Goal: Task Accomplishment & Management: Manage account settings

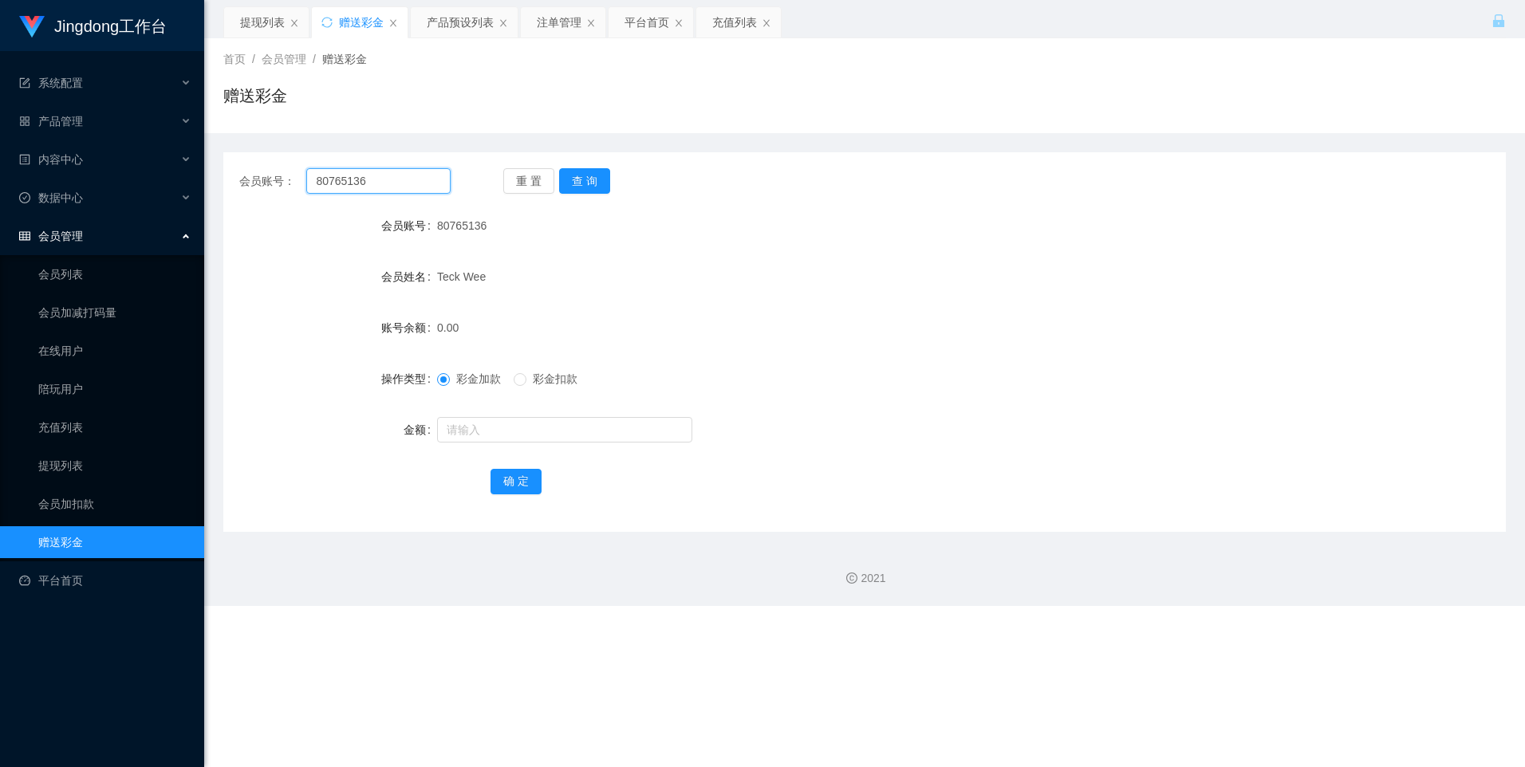
drag, startPoint x: 0, startPoint y: 0, endPoint x: 376, endPoint y: 180, distance: 416.8
click at [376, 180] on input "80765136" at bounding box center [378, 181] width 144 height 26
paste input "[PERSON_NAME]"
type input "[PERSON_NAME]"
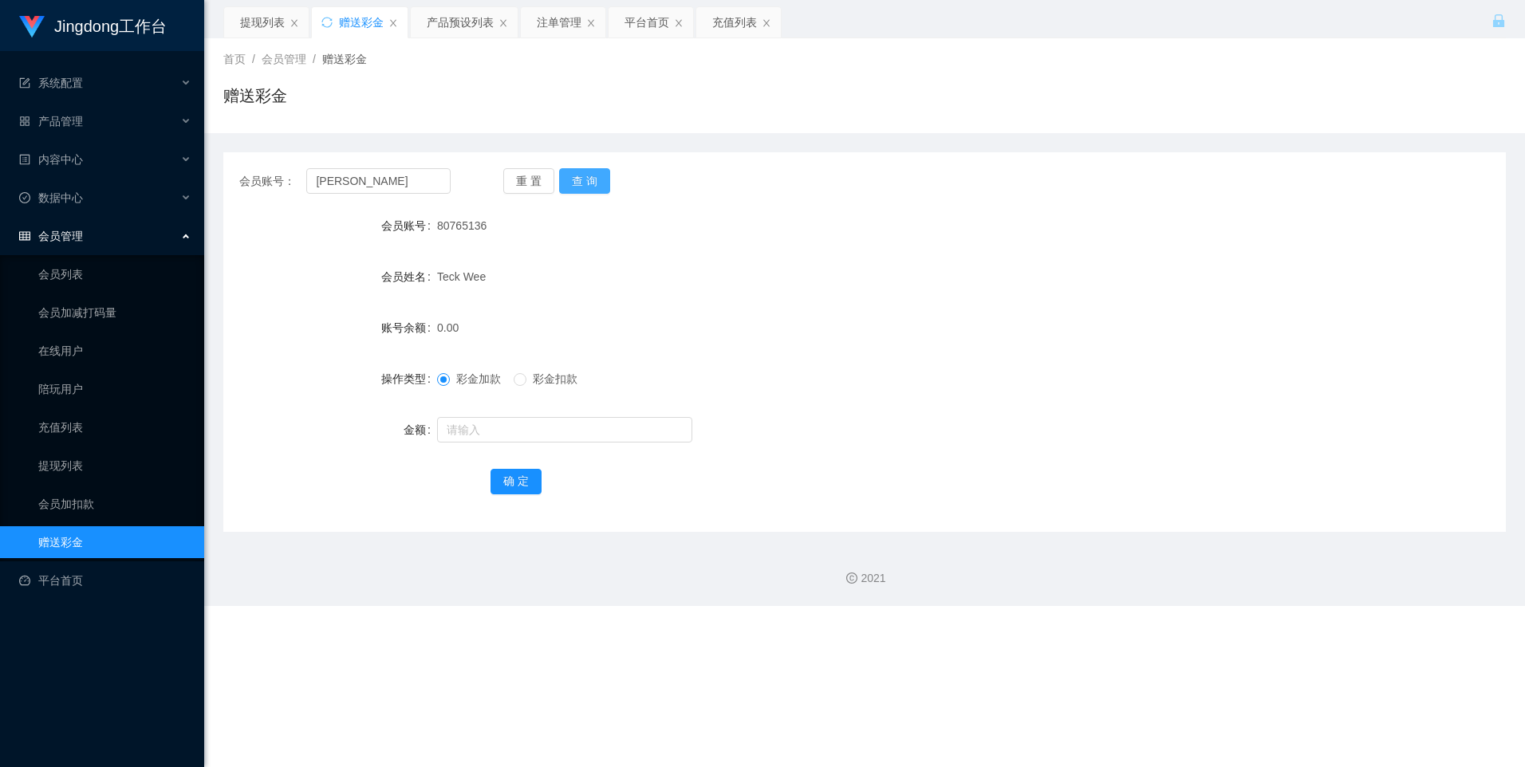
click at [607, 181] on button "查 询" at bounding box center [584, 181] width 51 height 26
click at [485, 420] on input "text" at bounding box center [564, 430] width 255 height 26
type input "500"
click at [515, 483] on button "确 定" at bounding box center [516, 482] width 51 height 26
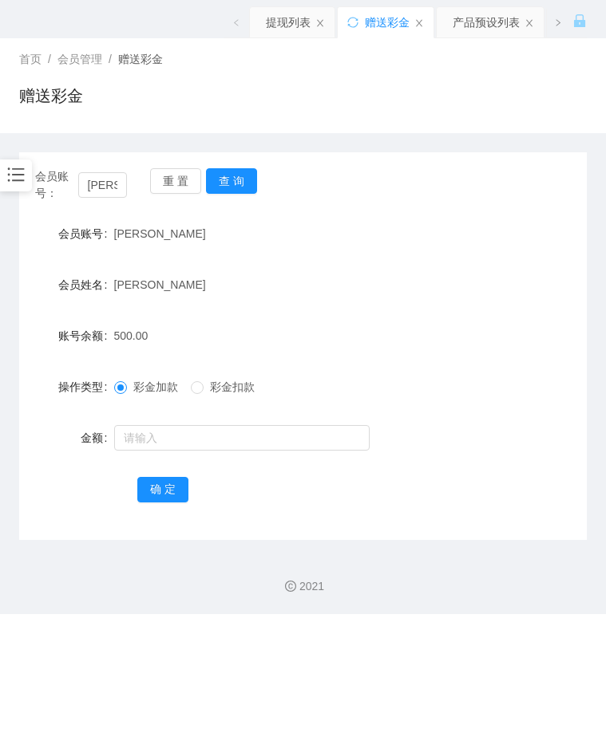
drag, startPoint x: 526, startPoint y: 410, endPoint x: 516, endPoint y: 408, distance: 9.7
click at [527, 410] on form "会员账号 [PERSON_NAME] 会员姓名 [PERSON_NAME] 账号余额 500.00 操作类型 彩金加款 彩金扣款 金额 确 定" at bounding box center [302, 361] width 567 height 287
click at [6, 173] on icon "图标: bars" at bounding box center [16, 174] width 21 height 21
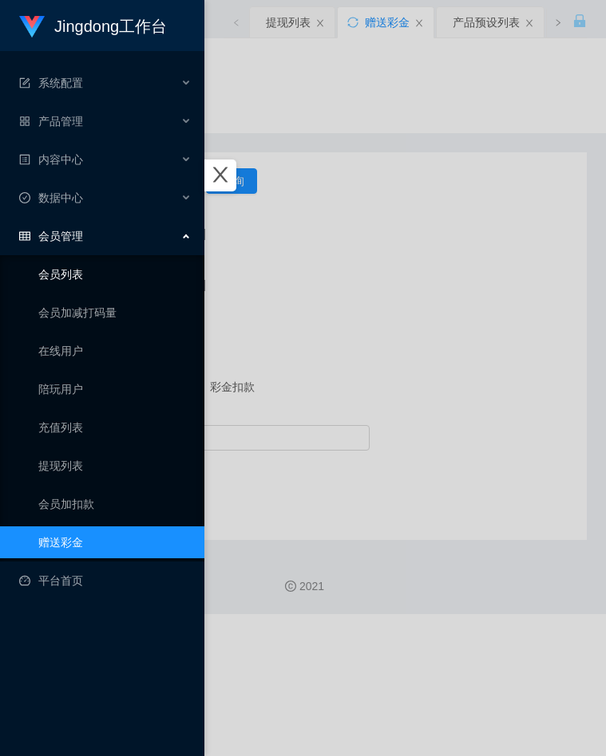
click at [86, 279] on link "会员列表" at bounding box center [114, 274] width 153 height 32
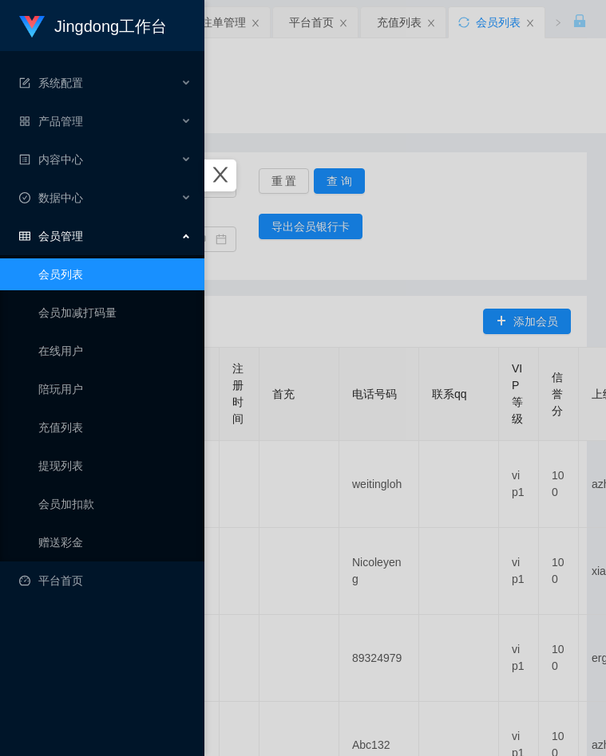
click at [322, 291] on div at bounding box center [303, 378] width 606 height 756
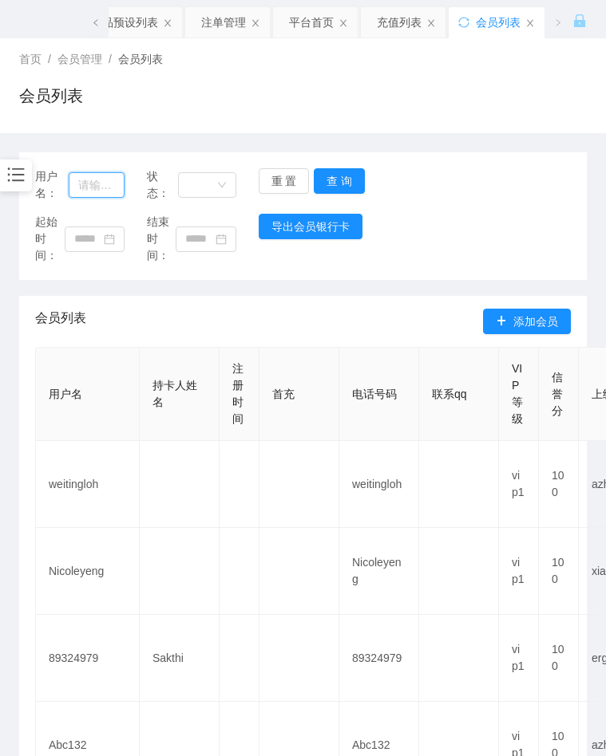
drag, startPoint x: 108, startPoint y: 183, endPoint x: 144, endPoint y: 183, distance: 35.9
click at [107, 183] on input "text" at bounding box center [97, 185] width 56 height 26
type input "v"
paste input "[PERSON_NAME]"
type input "[PERSON_NAME]"
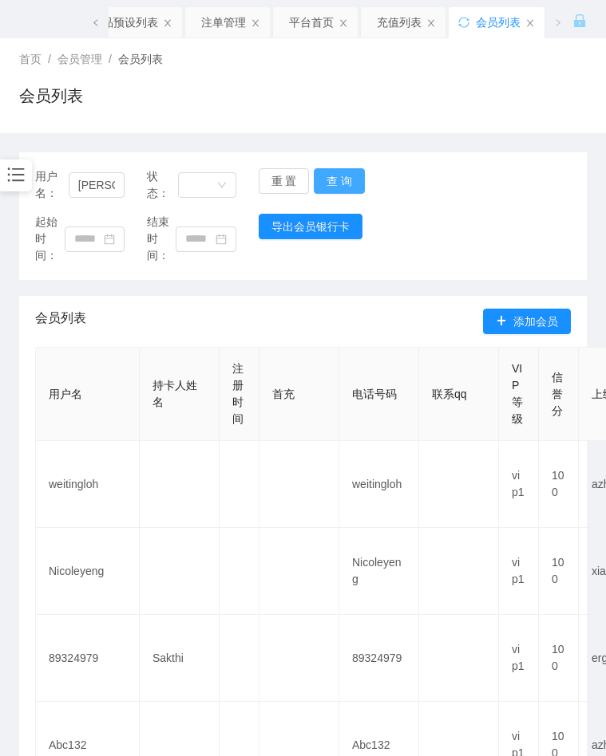
click at [327, 174] on button "查 询" at bounding box center [339, 181] width 51 height 26
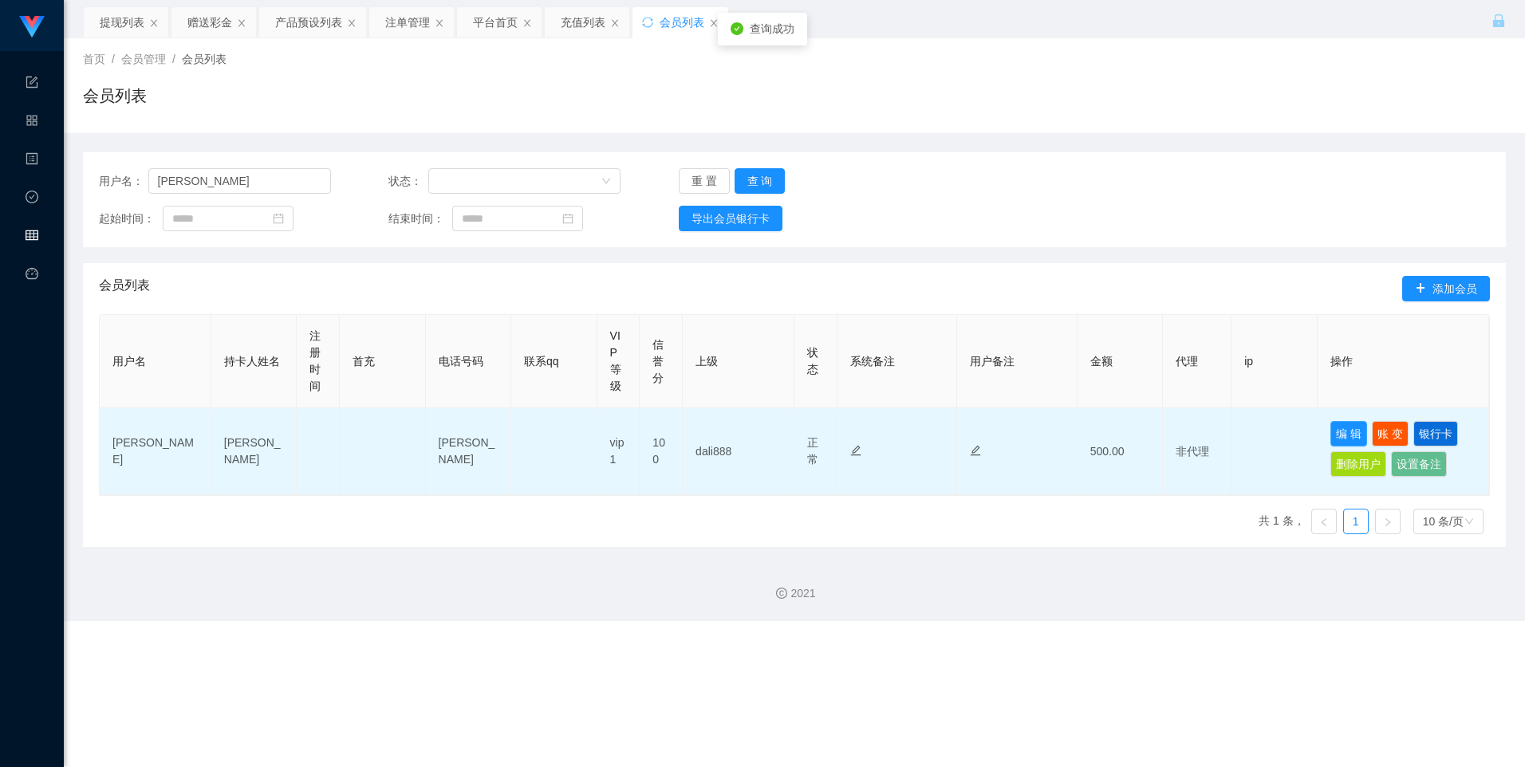
click at [1351, 440] on button "编 辑" at bounding box center [1349, 434] width 37 height 26
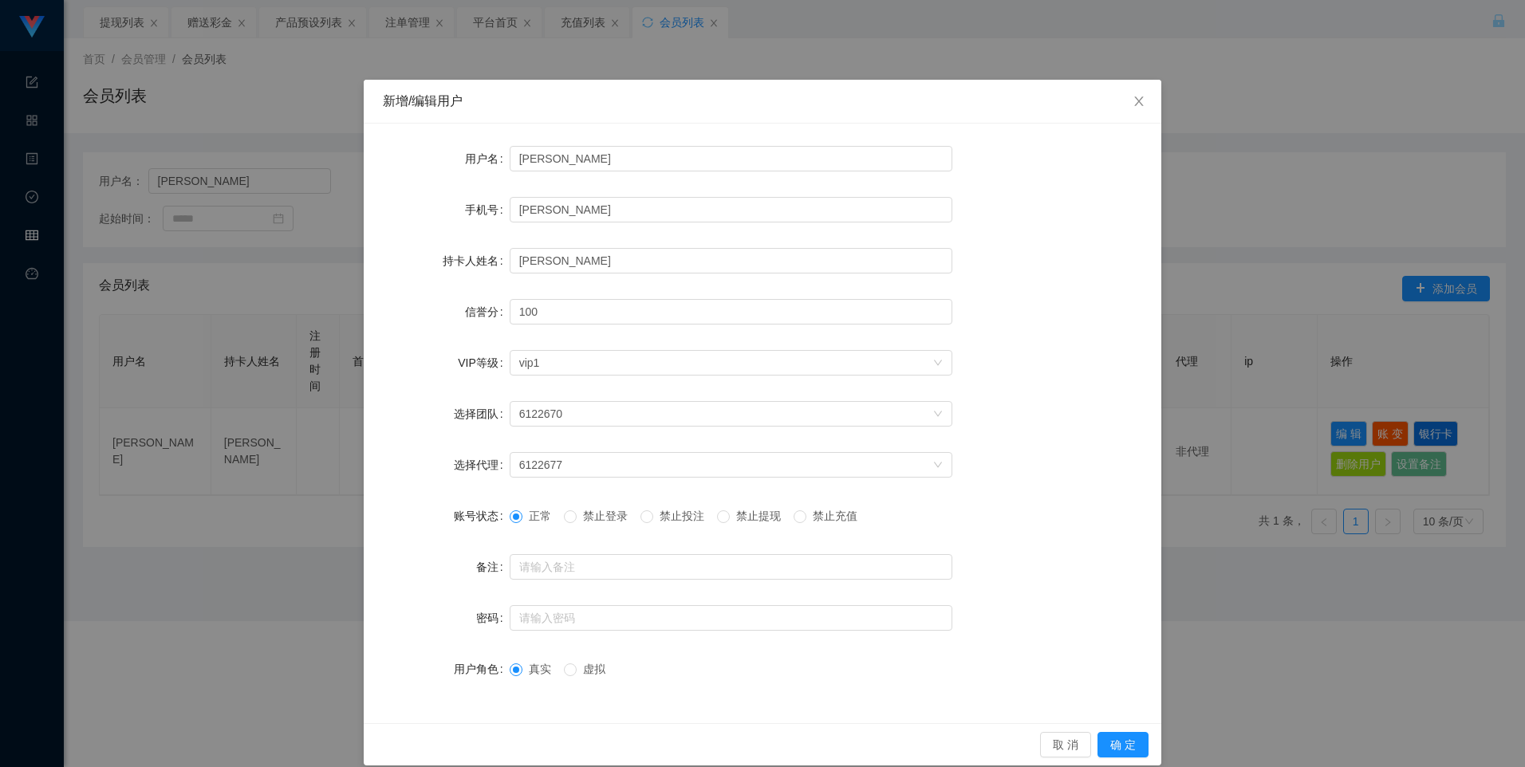
click at [741, 521] on span "禁止提现" at bounding box center [758, 516] width 57 height 13
click at [1115, 736] on button "确 定" at bounding box center [1123, 745] width 51 height 26
